Goal: Task Accomplishment & Management: Manage account settings

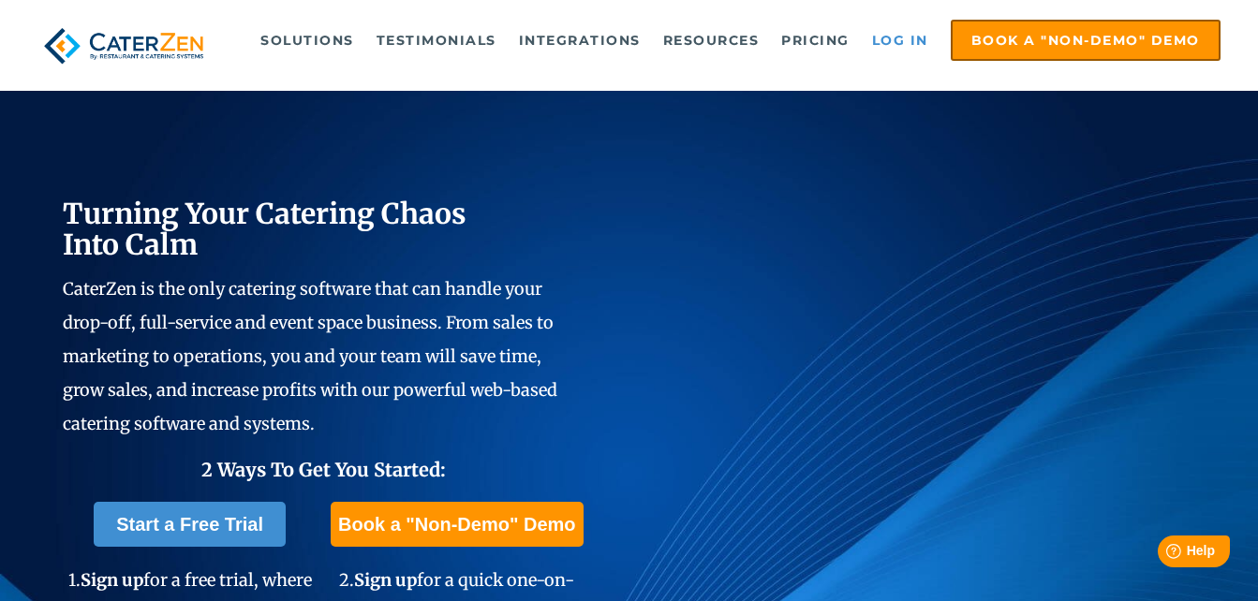
click at [901, 49] on link "Log in" at bounding box center [899, 40] width 75 height 37
click at [902, 39] on link "Log in" at bounding box center [899, 40] width 75 height 37
click at [918, 31] on link "Log in" at bounding box center [899, 40] width 75 height 37
